Goal: Contribute content: Add original content to the website for others to see

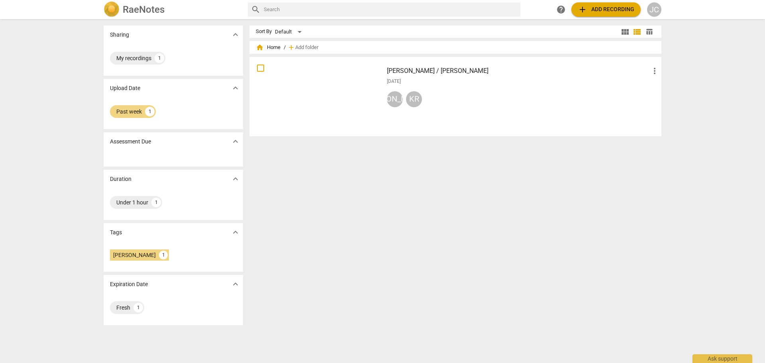
click at [186, 14] on div "RaeNotes" at bounding box center [173, 10] width 138 height 16
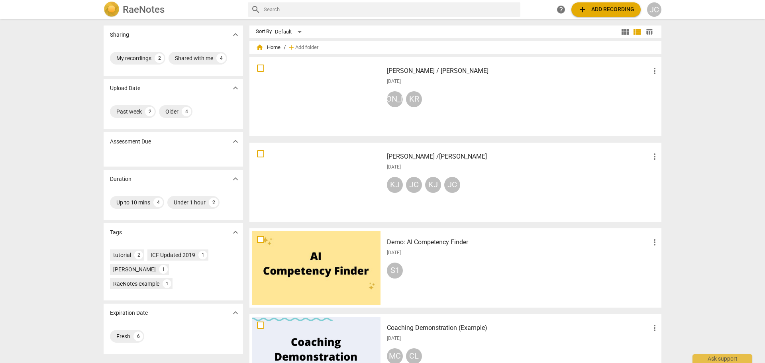
click at [602, 11] on span "add Add recording" at bounding box center [606, 10] width 57 height 10
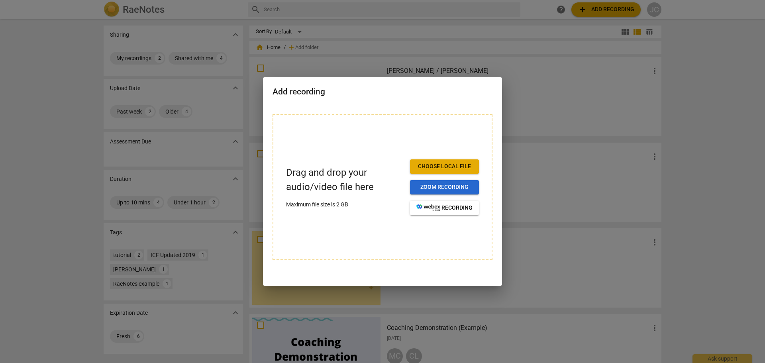
click at [428, 189] on span "Zoom recording" at bounding box center [444, 187] width 56 height 8
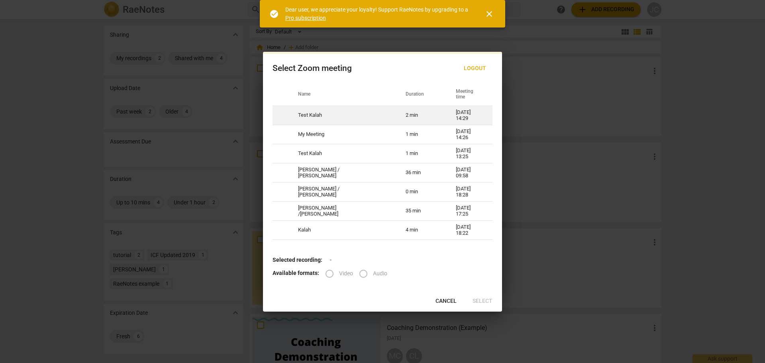
click at [396, 114] on td "2 min" at bounding box center [421, 115] width 50 height 19
radio input "true"
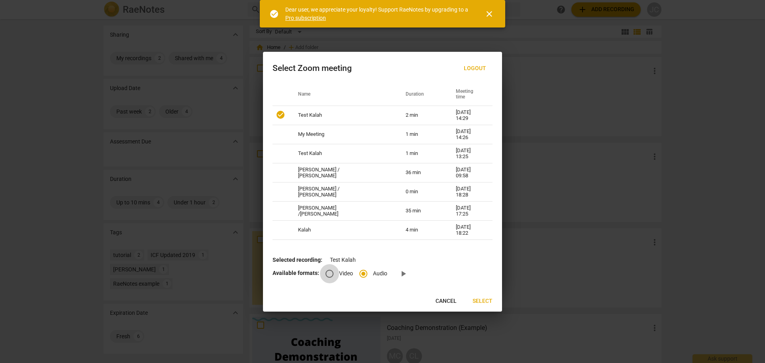
click at [323, 273] on input "Video" at bounding box center [329, 273] width 19 height 19
radio input "true"
click at [481, 300] on span "Select" at bounding box center [483, 301] width 20 height 8
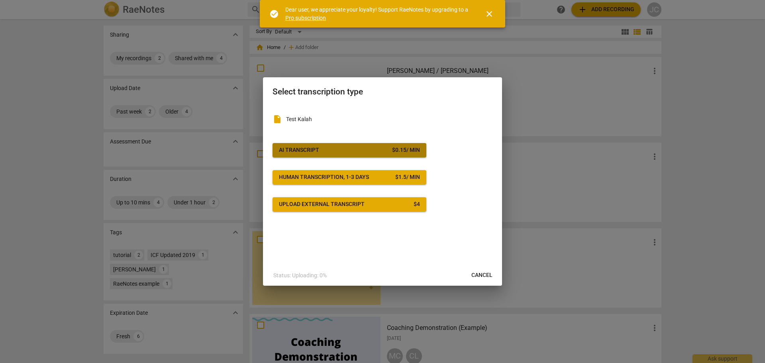
click at [336, 149] on span "AI Transcript $ 0.15 / min" at bounding box center [349, 150] width 141 height 8
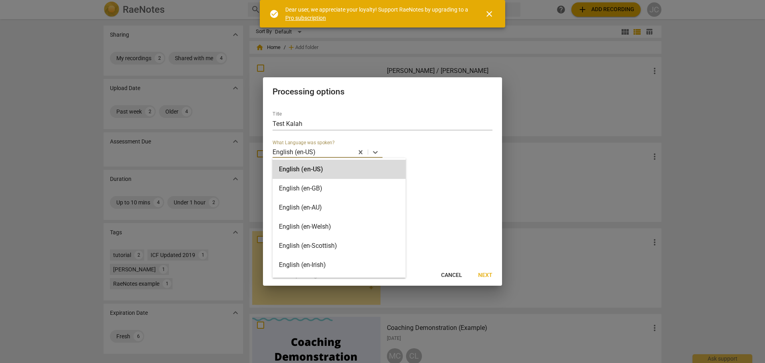
click at [302, 151] on p "English (en-US)" at bounding box center [294, 151] width 43 height 9
click at [293, 167] on div "English (en-US)" at bounding box center [339, 169] width 133 height 19
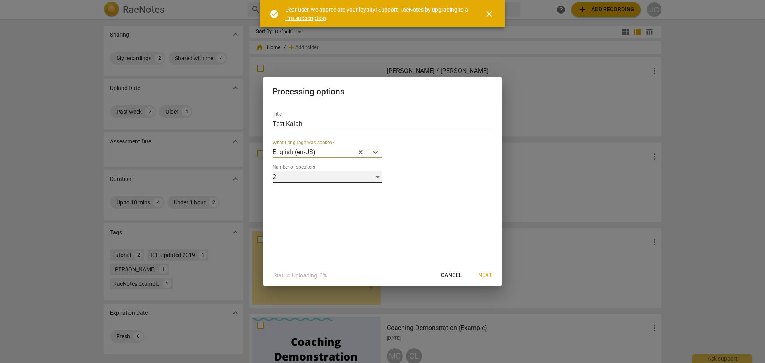
click at [377, 177] on div "2" at bounding box center [328, 177] width 110 height 13
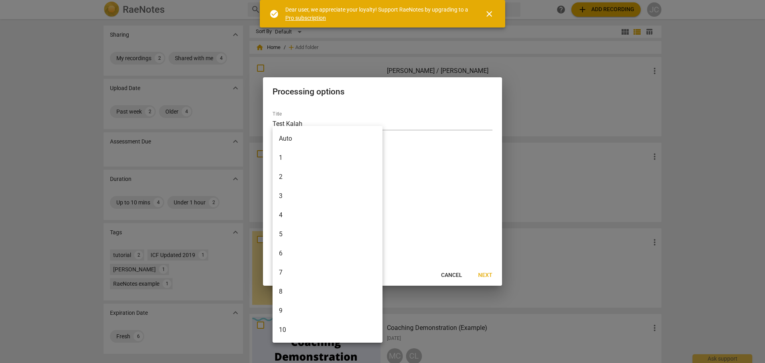
click at [348, 177] on li "2" at bounding box center [328, 176] width 110 height 19
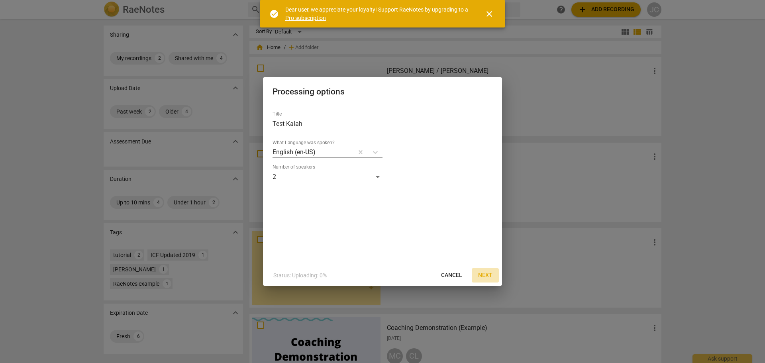
click at [492, 275] on span "Next" at bounding box center [485, 275] width 14 height 8
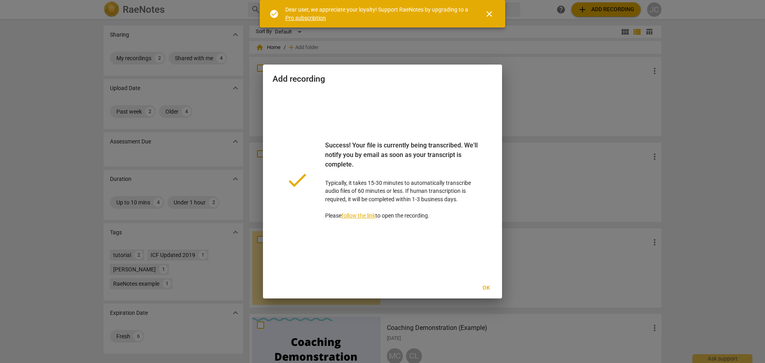
click at [490, 288] on span "Ok" at bounding box center [486, 288] width 13 height 8
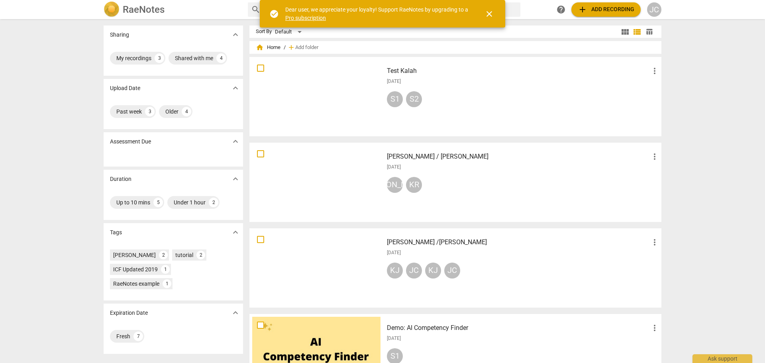
click at [328, 99] on div at bounding box center [316, 97] width 128 height 74
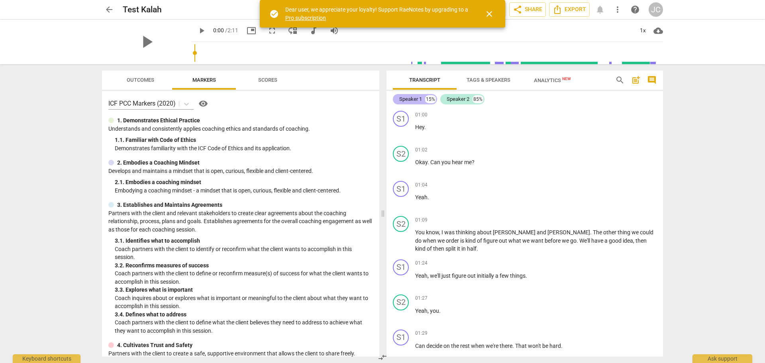
click at [410, 99] on div "Speaker 1" at bounding box center [410, 99] width 23 height 8
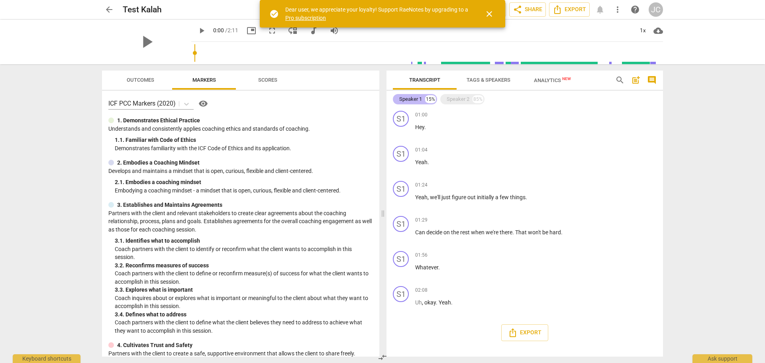
click at [410, 99] on div "Speaker 1" at bounding box center [410, 99] width 23 height 8
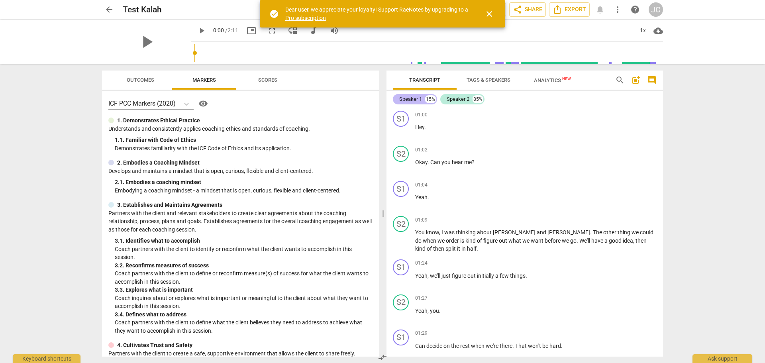
click at [410, 99] on div "Speaker 1" at bounding box center [410, 99] width 23 height 8
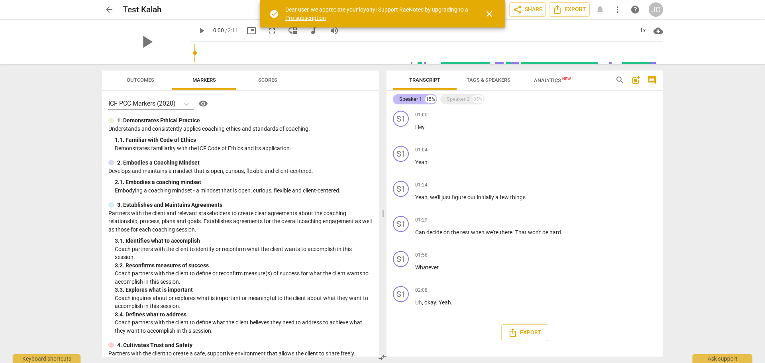
click at [410, 99] on div "Speaker 1" at bounding box center [410, 99] width 23 height 8
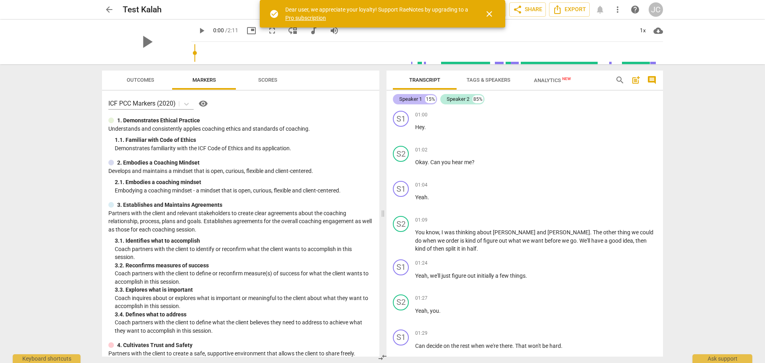
click at [409, 99] on div "Speaker 1" at bounding box center [410, 99] width 23 height 8
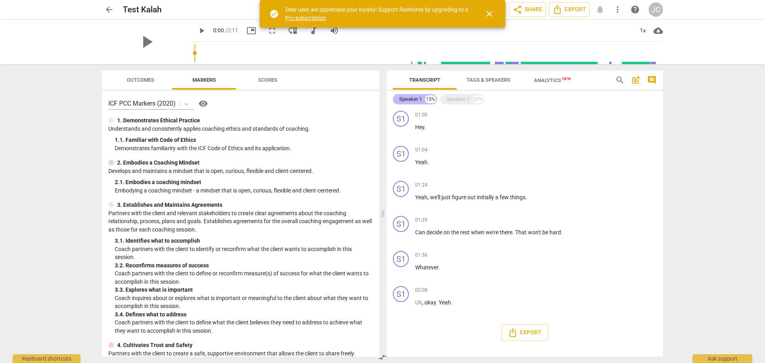
click at [427, 99] on div "15%" at bounding box center [430, 99] width 11 height 8
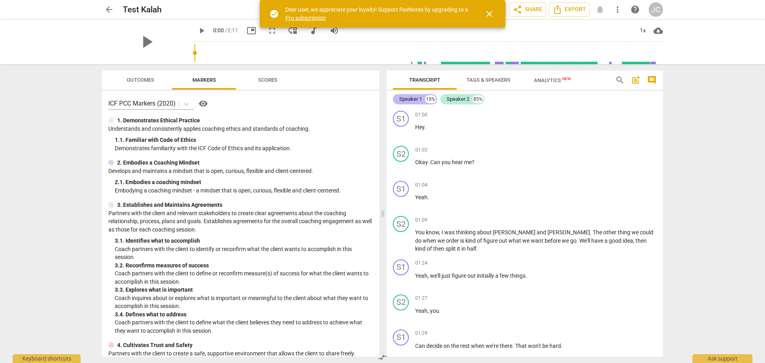
click at [407, 102] on div "Speaker 1" at bounding box center [410, 99] width 23 height 8
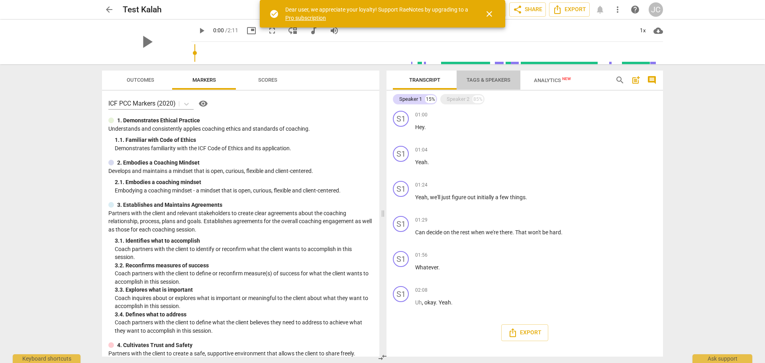
click at [488, 81] on span "Tags & Speakers" at bounding box center [489, 80] width 44 height 6
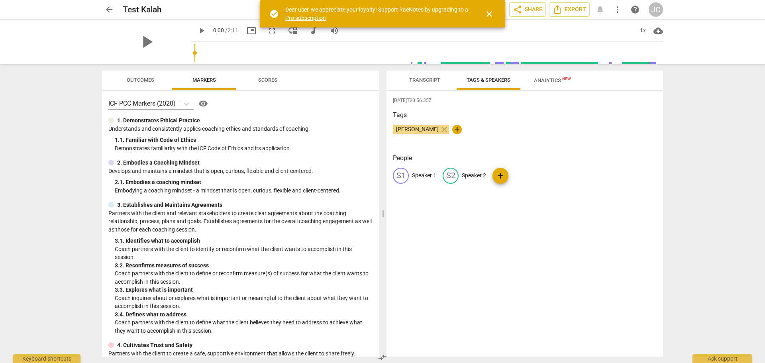
click at [416, 174] on p "Speaker 1" at bounding box center [424, 175] width 24 height 8
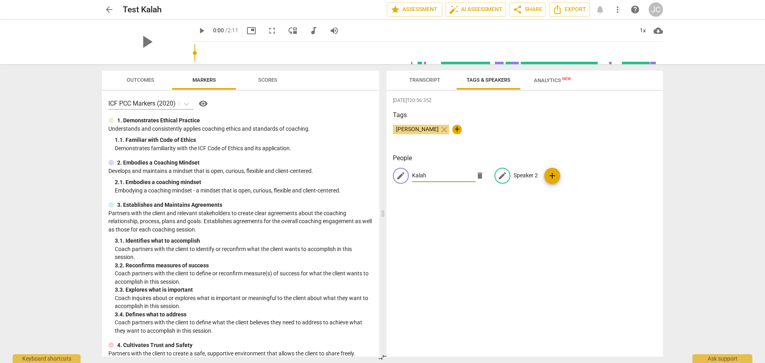
type input "Kalah"
click at [519, 173] on p "Speaker 2" at bounding box center [526, 175] width 24 height 8
type input "John"
click at [464, 148] on div "2025-08-24T20:56:35Z Tags John Considine close + People KA Kalah edit John dele…" at bounding box center [525, 224] width 277 height 266
click at [547, 79] on span "Analytics New" at bounding box center [552, 80] width 37 height 6
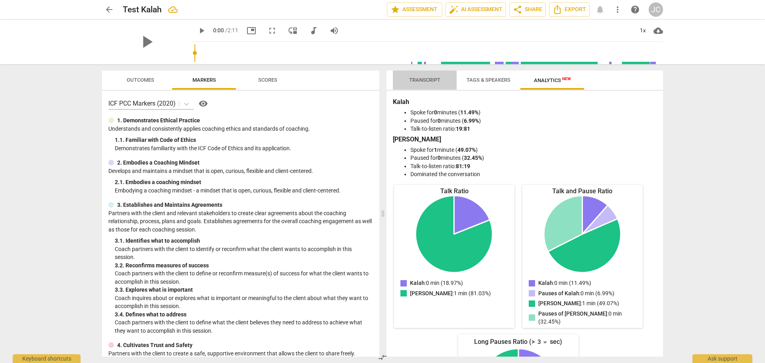
click at [424, 78] on span "Transcript" at bounding box center [424, 80] width 31 height 6
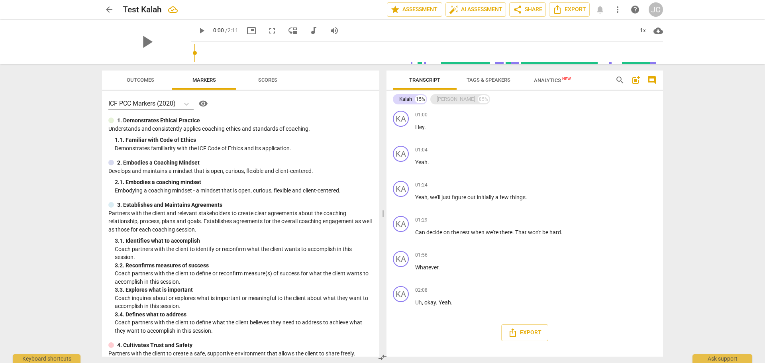
click at [444, 100] on div "John" at bounding box center [456, 99] width 38 height 8
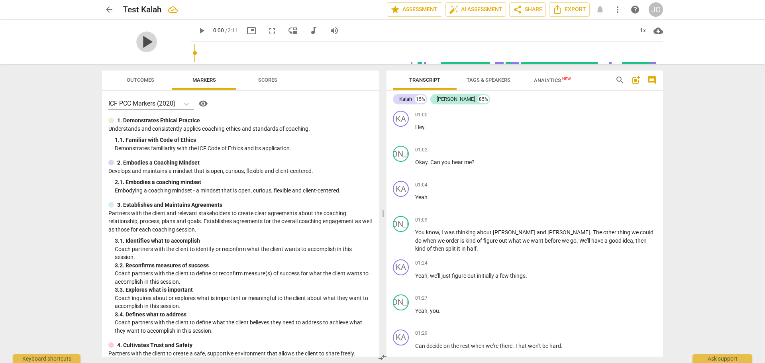
click at [145, 43] on span "play_arrow" at bounding box center [146, 41] width 21 height 21
drag, startPoint x: 237, startPoint y: 53, endPoint x: 405, endPoint y: 64, distance: 168.1
click at [405, 64] on input "range" at bounding box center [428, 53] width 469 height 26
click at [147, 35] on span "pause" at bounding box center [146, 41] width 21 height 21
type input "89"
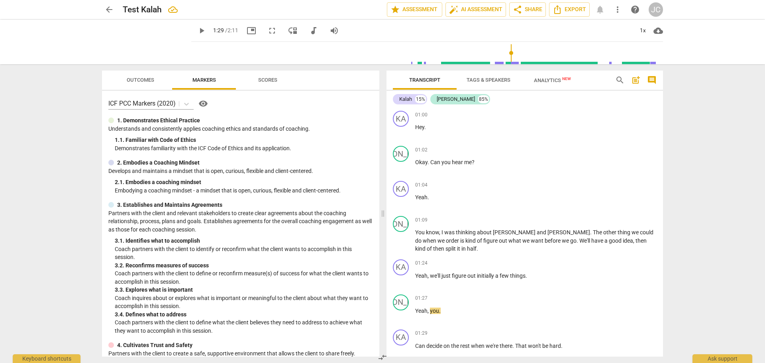
click at [111, 9] on span "arrow_back" at bounding box center [109, 10] width 10 height 10
